Goal: Information Seeking & Learning: Learn about a topic

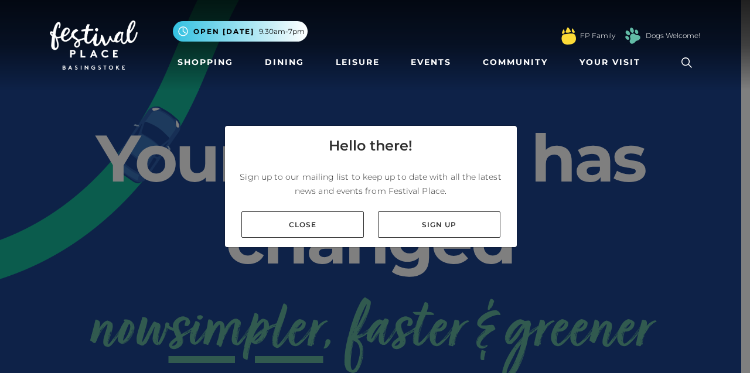
click at [264, 226] on link "Close" at bounding box center [303, 225] width 123 height 26
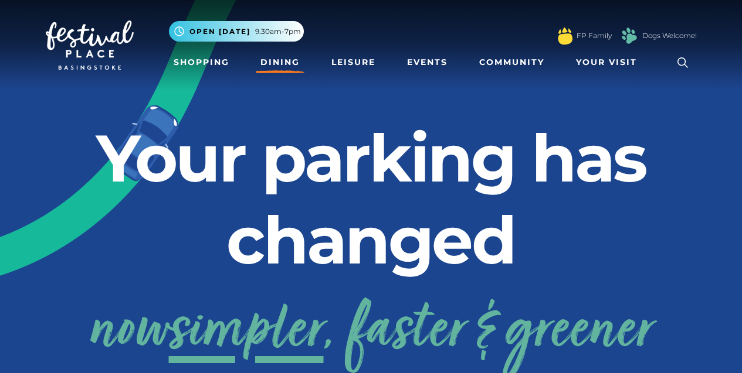
click at [283, 72] on link "Dining" at bounding box center [280, 63] width 49 height 22
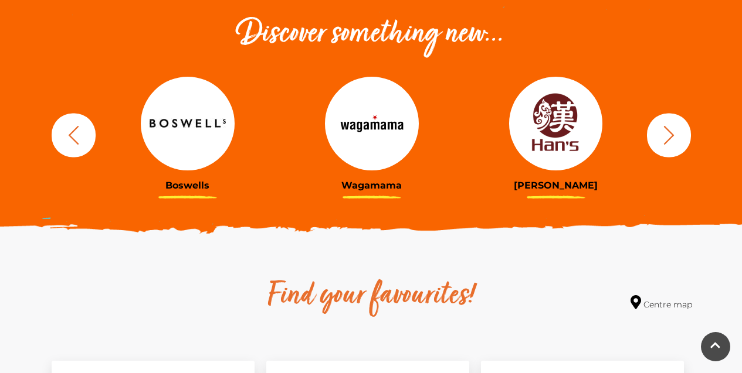
scroll to position [415, 0]
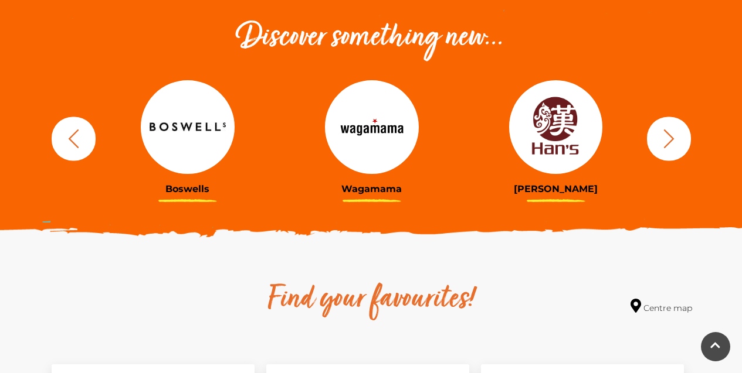
click at [181, 161] on img at bounding box center [188, 127] width 94 height 94
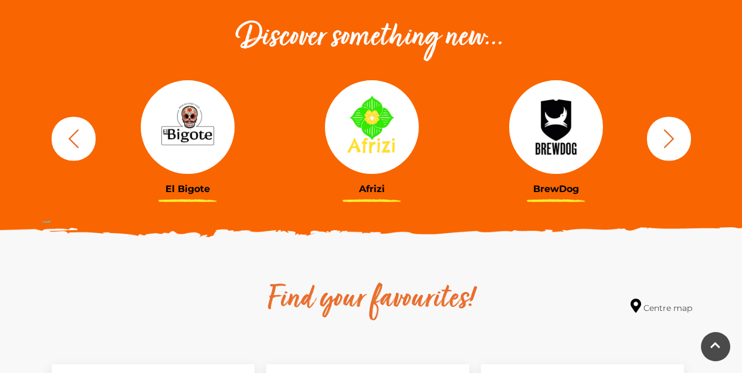
click at [660, 144] on icon "button" at bounding box center [669, 139] width 22 height 22
click at [662, 140] on icon "button" at bounding box center [669, 139] width 22 height 22
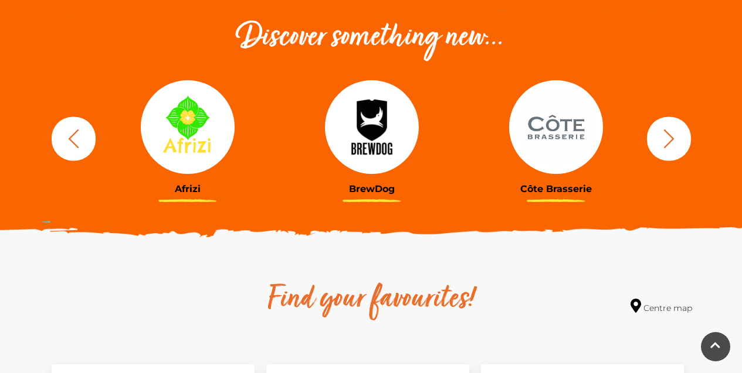
click at [668, 140] on icon "button" at bounding box center [669, 139] width 22 height 22
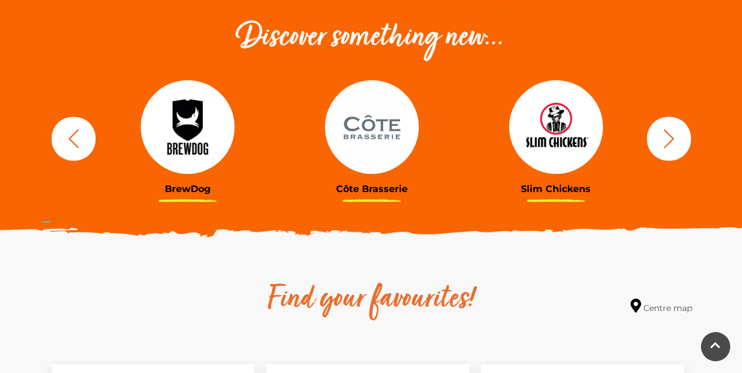
click at [670, 138] on icon "button" at bounding box center [669, 139] width 22 height 22
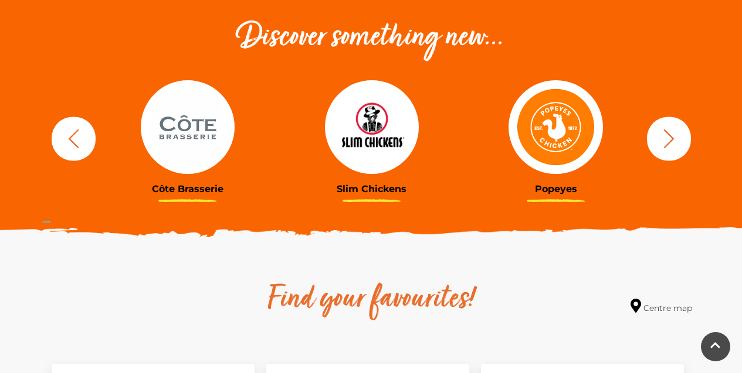
click at [664, 140] on icon "button" at bounding box center [669, 139] width 22 height 22
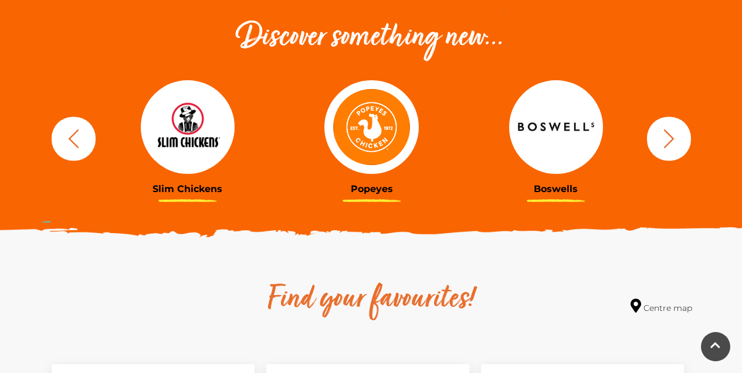
click at [667, 141] on icon "button" at bounding box center [669, 139] width 22 height 22
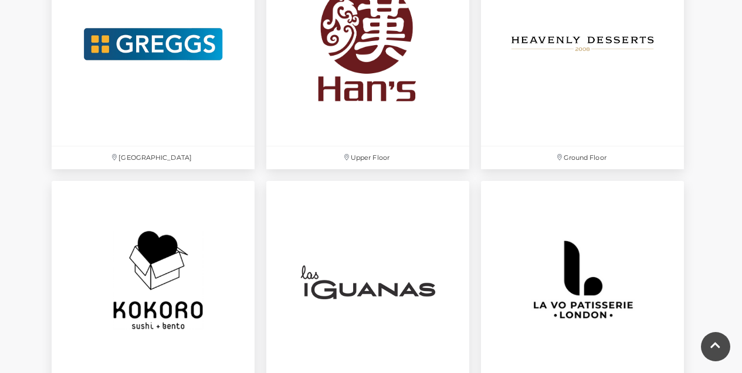
scroll to position [2503, 0]
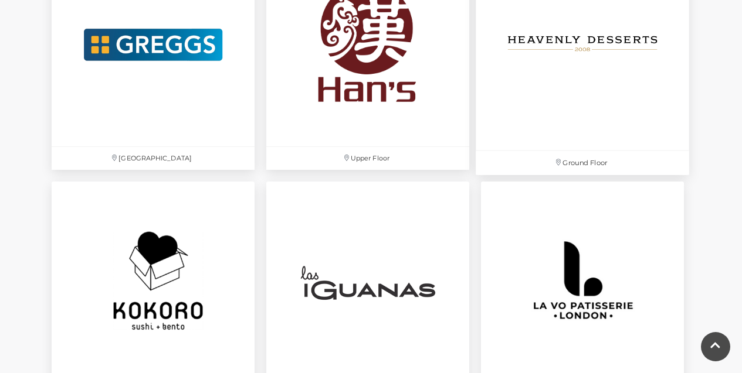
click at [657, 137] on img at bounding box center [581, 44] width 213 height 213
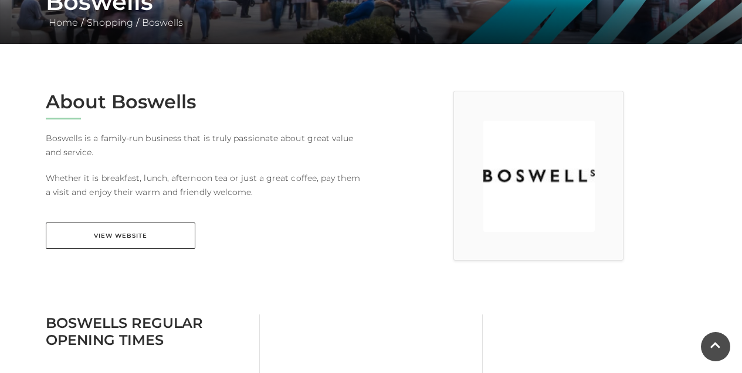
scroll to position [249, 0]
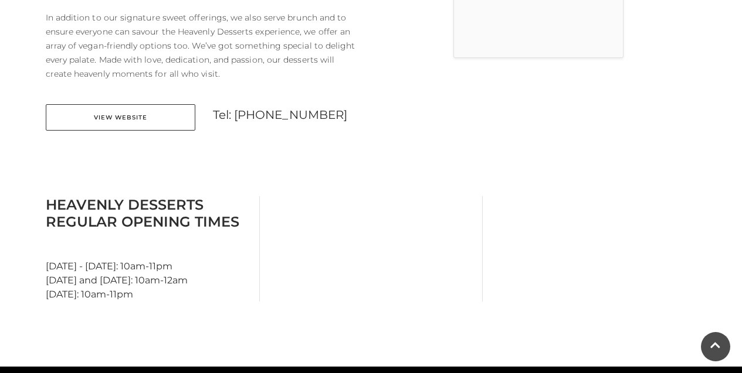
scroll to position [452, 0]
click at [120, 114] on link "View Website" at bounding box center [121, 117] width 150 height 26
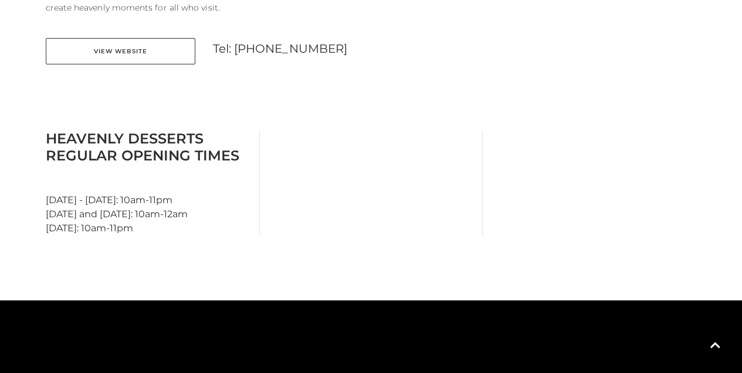
scroll to position [519, 0]
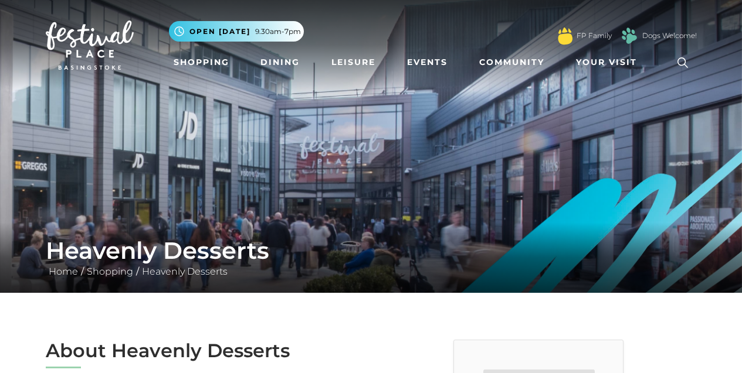
click at [287, 72] on link "Dining" at bounding box center [280, 63] width 49 height 22
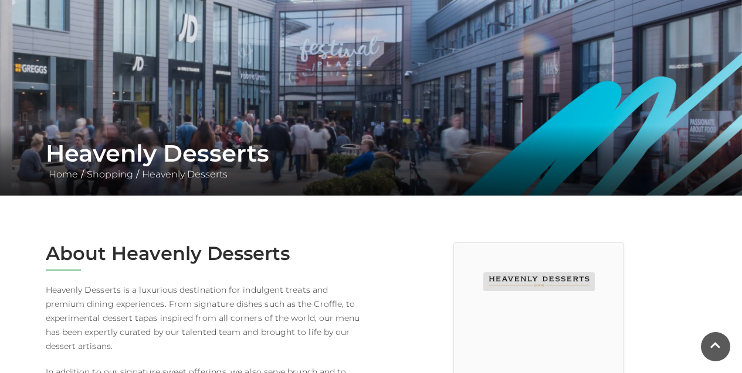
scroll to position [164, 0]
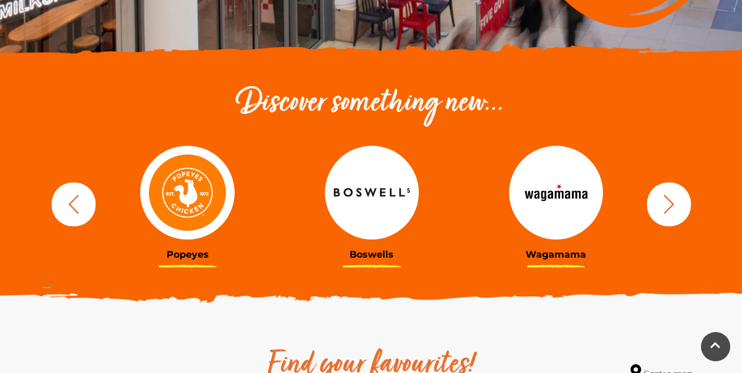
scroll to position [349, 0]
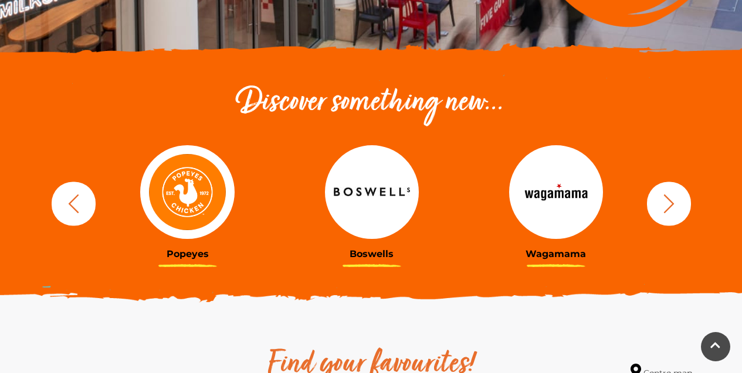
click at [661, 201] on icon "button" at bounding box center [669, 204] width 22 height 22
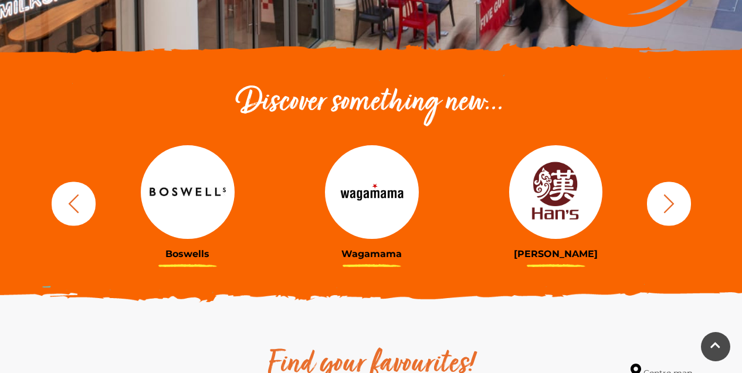
click at [661, 211] on icon "button" at bounding box center [669, 204] width 22 height 22
click at [674, 202] on icon "button" at bounding box center [669, 204] width 22 height 22
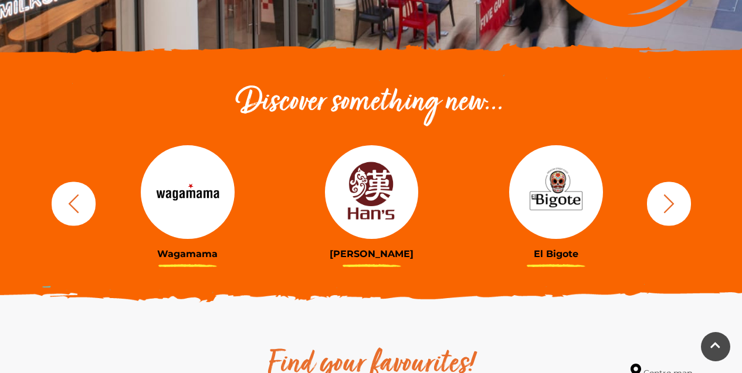
click at [671, 197] on icon "button" at bounding box center [669, 204] width 22 height 22
click at [668, 205] on icon "button" at bounding box center [669, 204] width 22 height 22
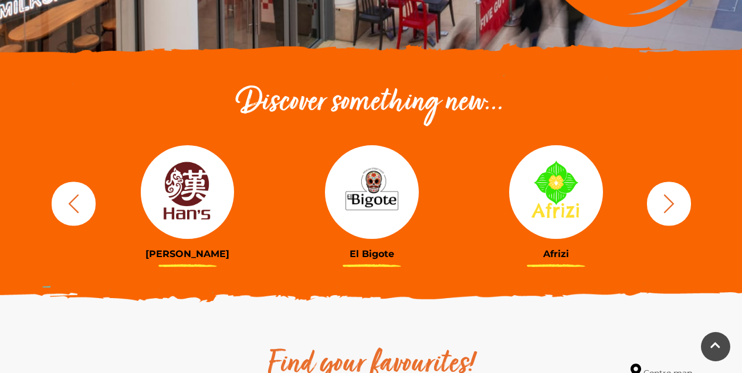
click at [672, 199] on icon "button" at bounding box center [669, 204] width 22 height 22
click at [668, 205] on icon "button" at bounding box center [669, 204] width 22 height 22
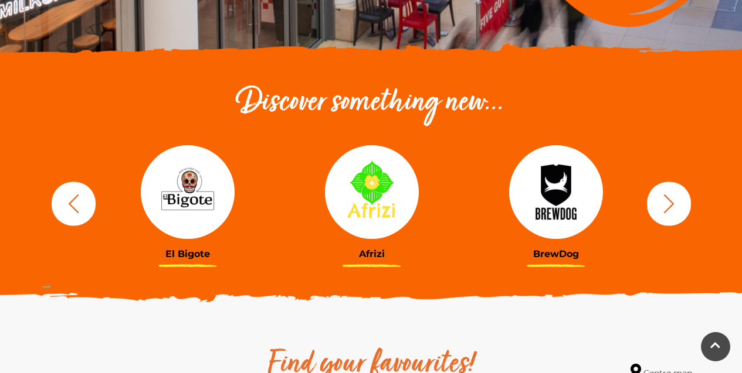
click at [668, 202] on icon "button" at bounding box center [669, 204] width 22 height 22
click at [666, 203] on icon "button" at bounding box center [669, 204] width 22 height 22
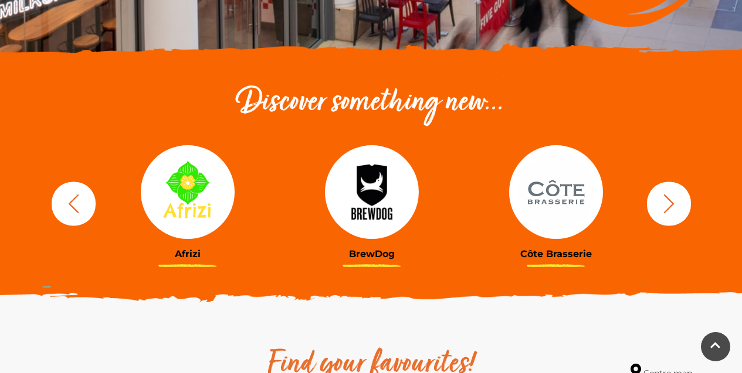
click at [668, 199] on icon "button" at bounding box center [668, 203] width 11 height 19
click at [669, 202] on icon "button" at bounding box center [669, 204] width 22 height 22
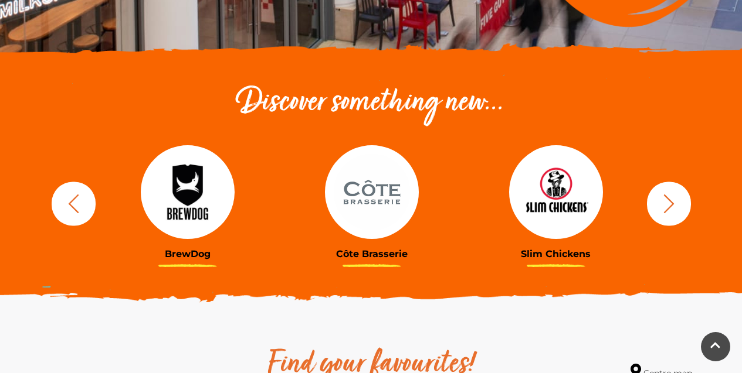
click at [670, 210] on icon "button" at bounding box center [669, 204] width 22 height 22
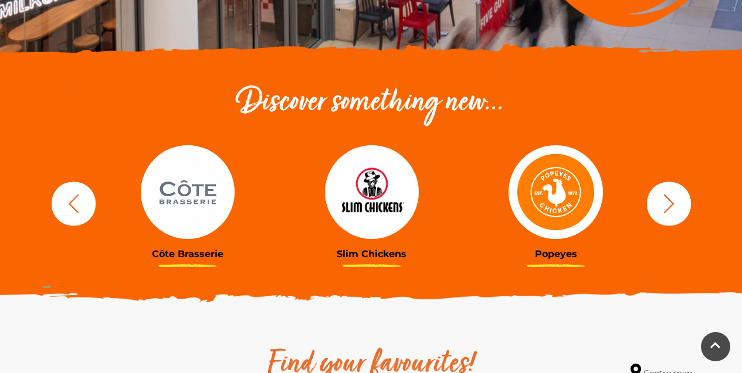
click at [670, 216] on button "button" at bounding box center [669, 204] width 44 height 44
click at [662, 201] on icon "button" at bounding box center [669, 204] width 22 height 22
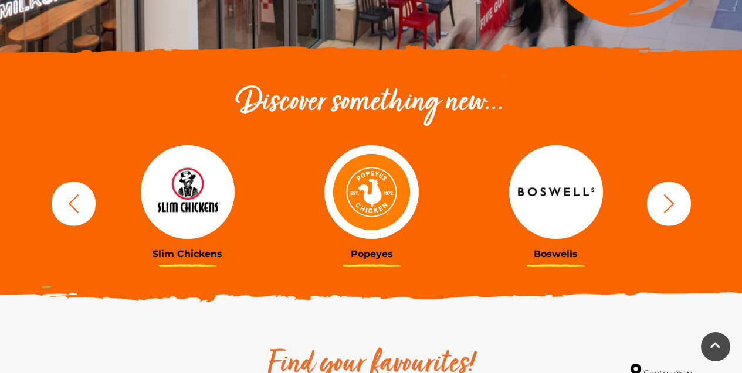
click at [672, 204] on icon "button" at bounding box center [668, 203] width 11 height 19
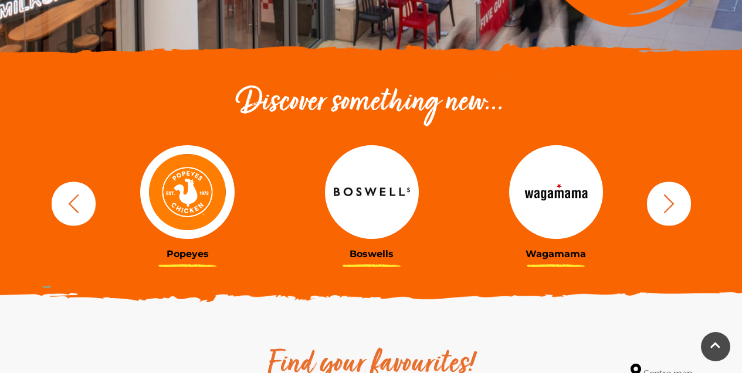
click at [680, 191] on button "button" at bounding box center [669, 204] width 44 height 44
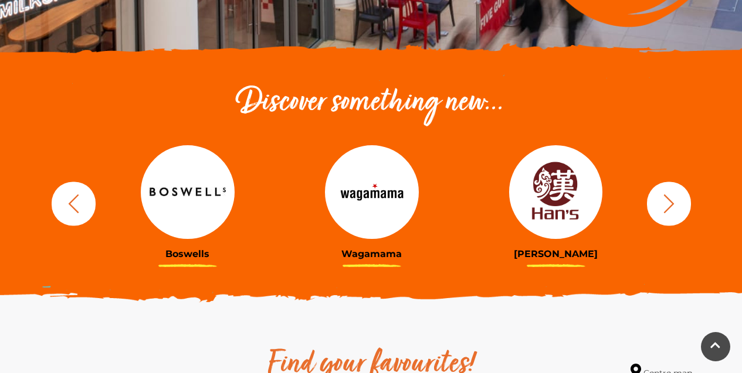
click at [668, 209] on icon "button" at bounding box center [669, 204] width 22 height 22
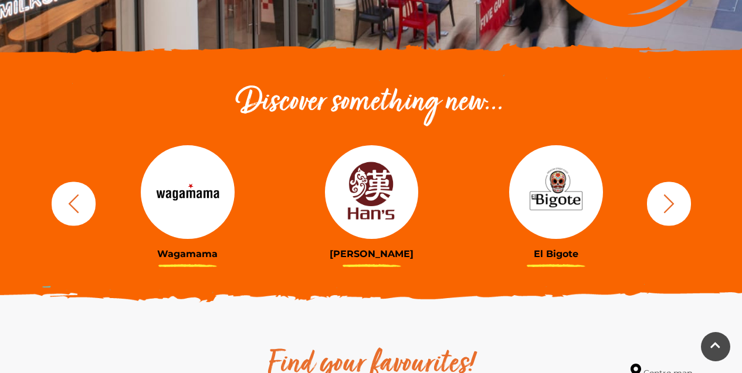
click at [671, 205] on icon "button" at bounding box center [668, 203] width 11 height 19
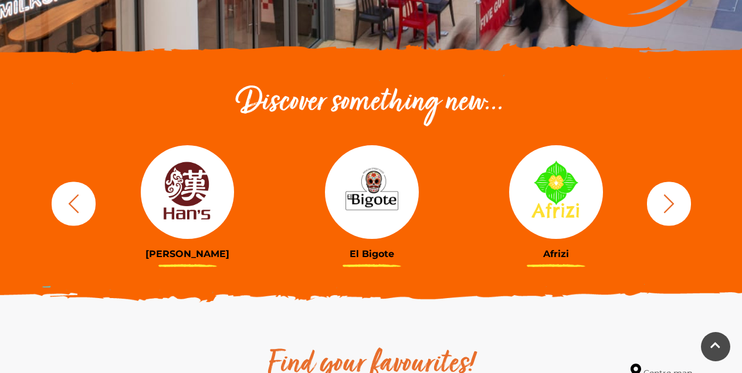
click at [557, 247] on link "Afrizi" at bounding box center [556, 202] width 167 height 114
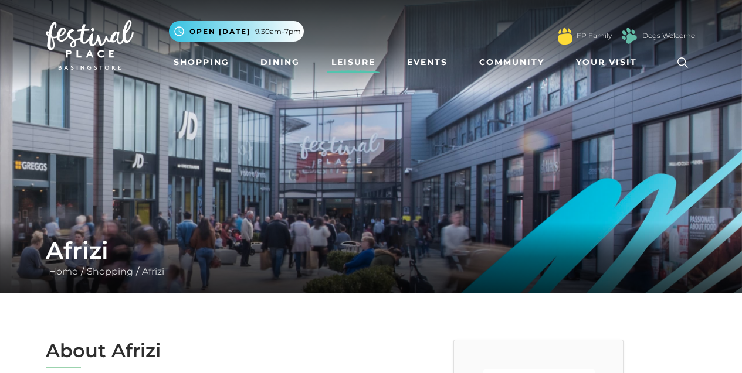
click at [373, 59] on link "Leisure" at bounding box center [353, 63] width 53 height 22
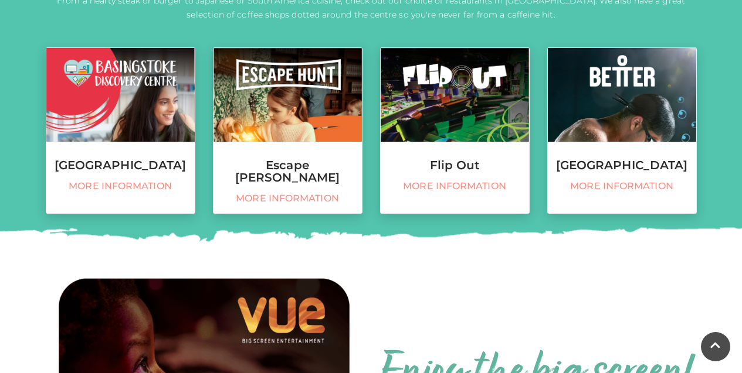
scroll to position [518, 0]
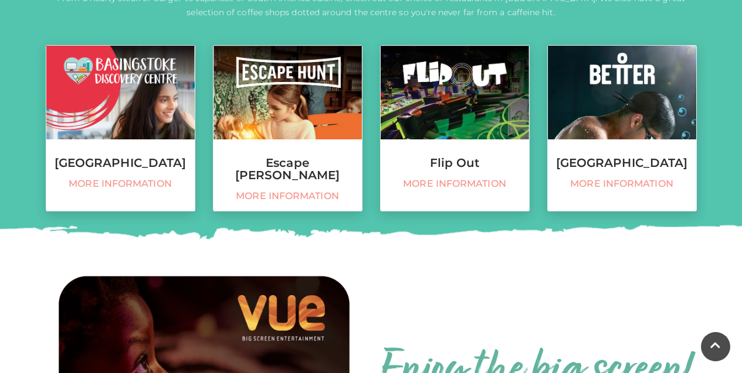
click at [70, 190] on span "More information" at bounding box center [120, 184] width 137 height 12
click at [288, 191] on span "More information" at bounding box center [287, 197] width 137 height 12
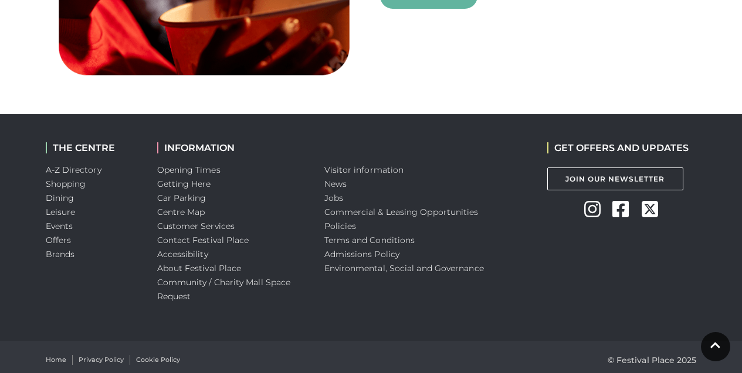
scroll to position [1020, 0]
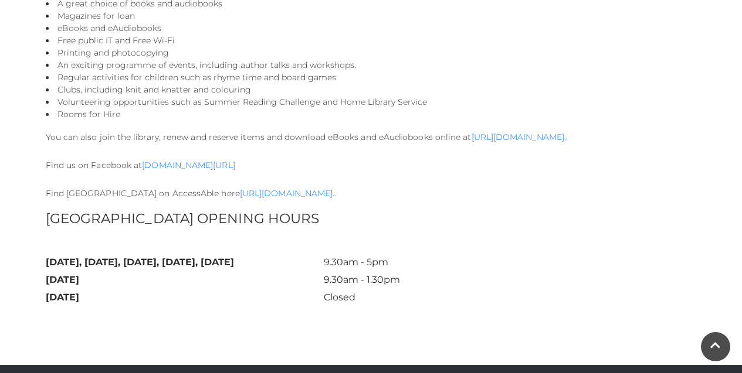
scroll to position [740, 0]
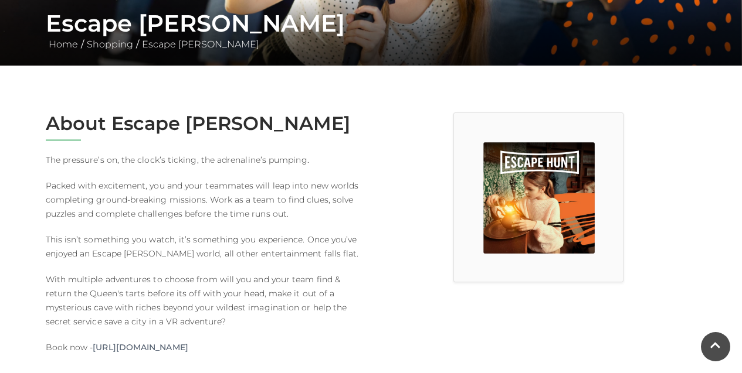
scroll to position [236, 0]
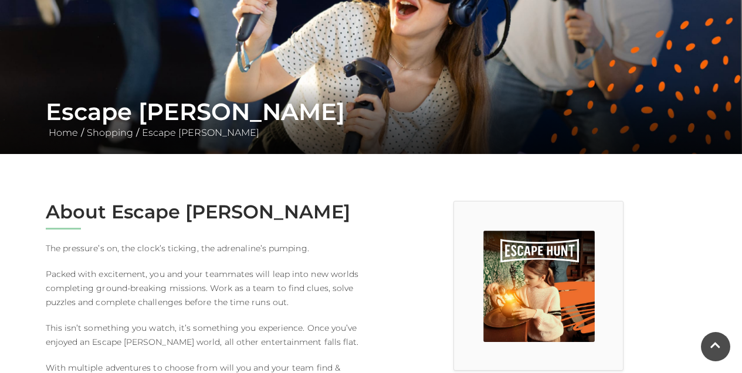
scroll to position [134, 0]
